Goal: Information Seeking & Learning: Understand process/instructions

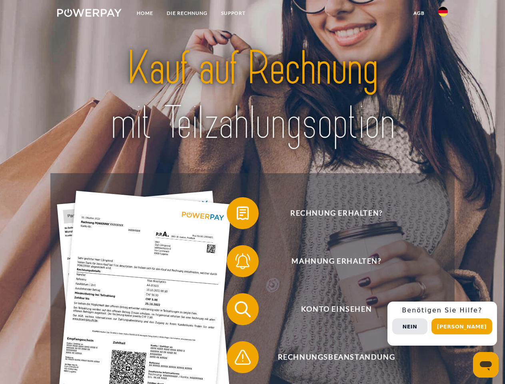
click at [89, 14] on img at bounding box center [89, 13] width 64 height 8
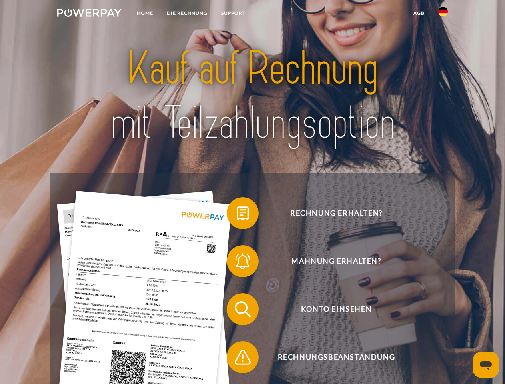
click at [443, 14] on img at bounding box center [443, 12] width 10 height 10
click at [419, 13] on link "agb" at bounding box center [419, 13] width 25 height 14
click at [237, 215] on span at bounding box center [231, 213] width 40 height 40
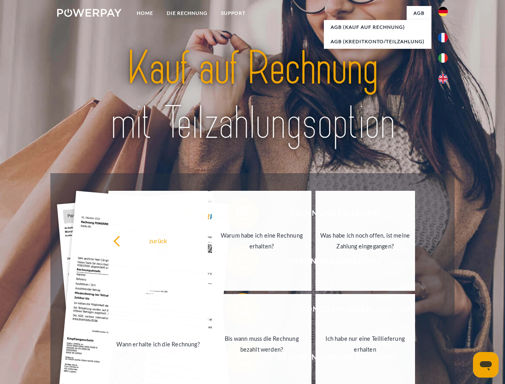
click at [237, 263] on div "Rechnung erhalten? Mahnung erhalten? Konto einsehen" at bounding box center [252, 333] width 404 height 320
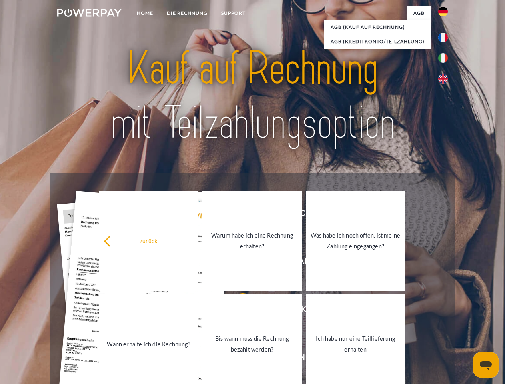
click at [237, 311] on link "Bis wann muss die Rechnung bezahlt werden?" at bounding box center [252, 344] width 100 height 100
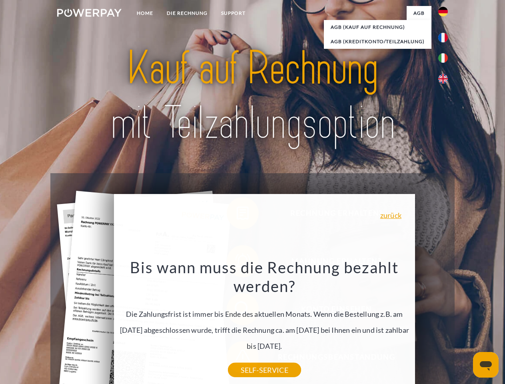
click at [237, 359] on div "Rechnung erhalten? Mahnung erhalten? Konto einsehen" at bounding box center [252, 333] width 404 height 320
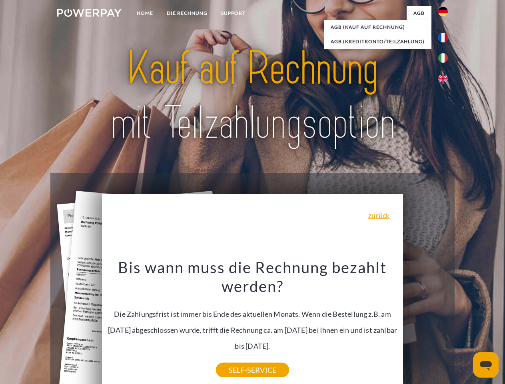
click at [445, 324] on div "Rechnung erhalten? Mahnung erhalten? Konto einsehen" at bounding box center [252, 333] width 404 height 320
click at [425, 325] on span "Konto einsehen" at bounding box center [336, 309] width 196 height 32
click at [465, 326] on header "Home DIE RECHNUNG SUPPORT" at bounding box center [252, 276] width 505 height 552
